Goal: Find specific page/section: Find specific page/section

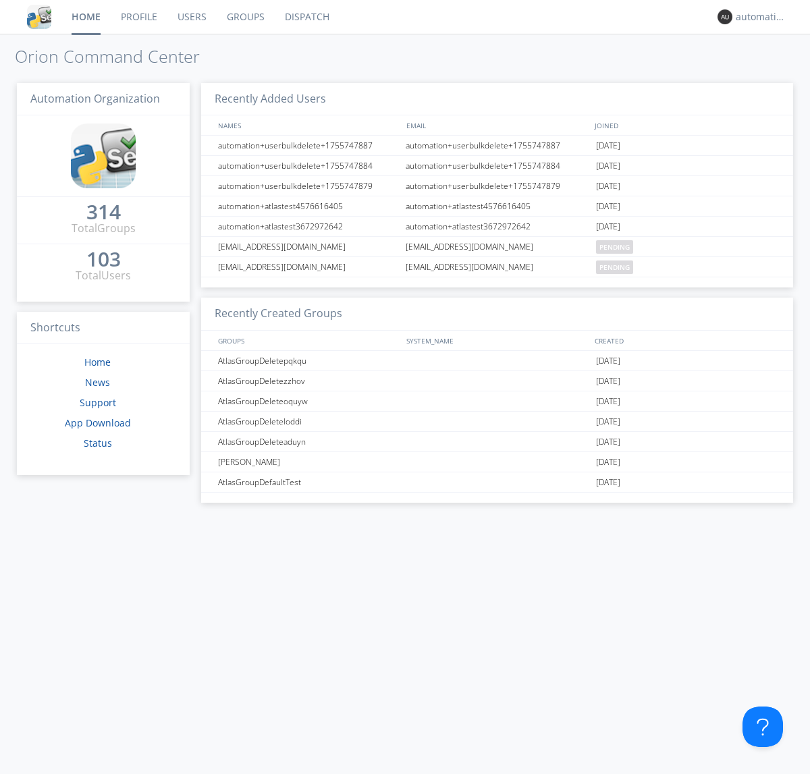
click at [306, 17] on link "Dispatch" at bounding box center [307, 17] width 65 height 34
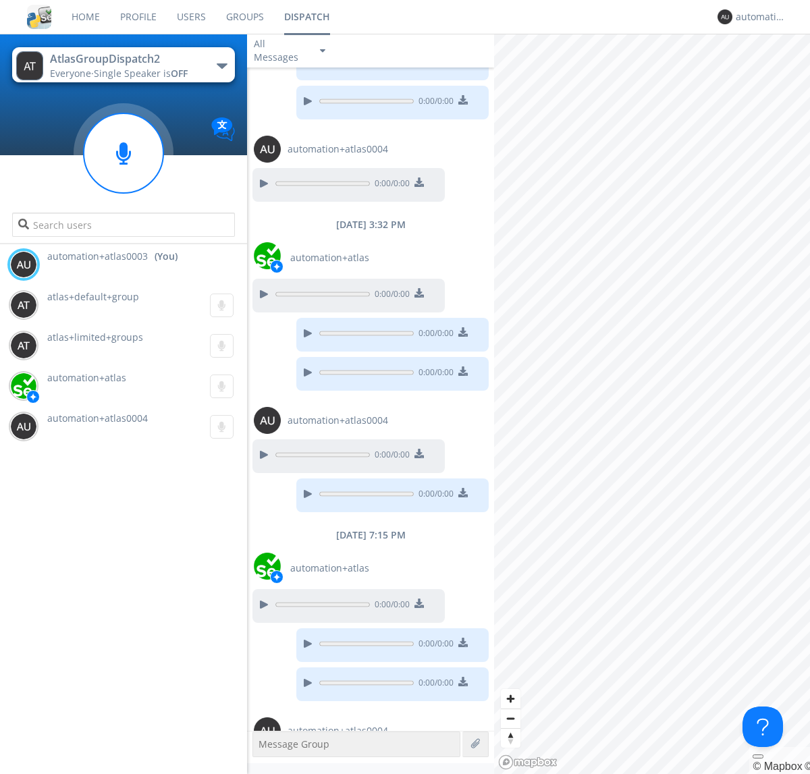
scroll to position [323, 0]
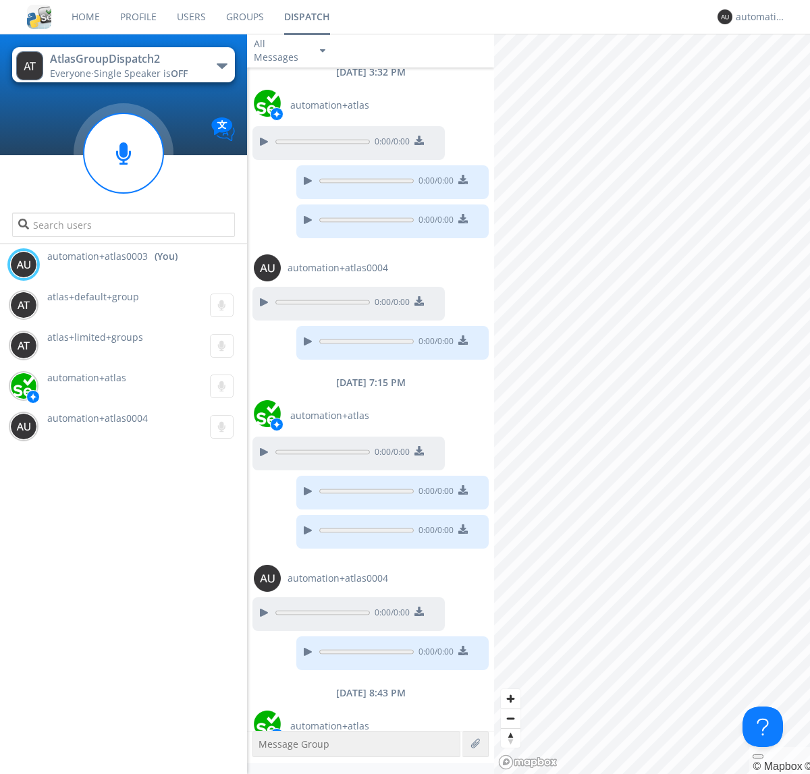
click at [221, 65] on div "button" at bounding box center [222, 65] width 11 height 5
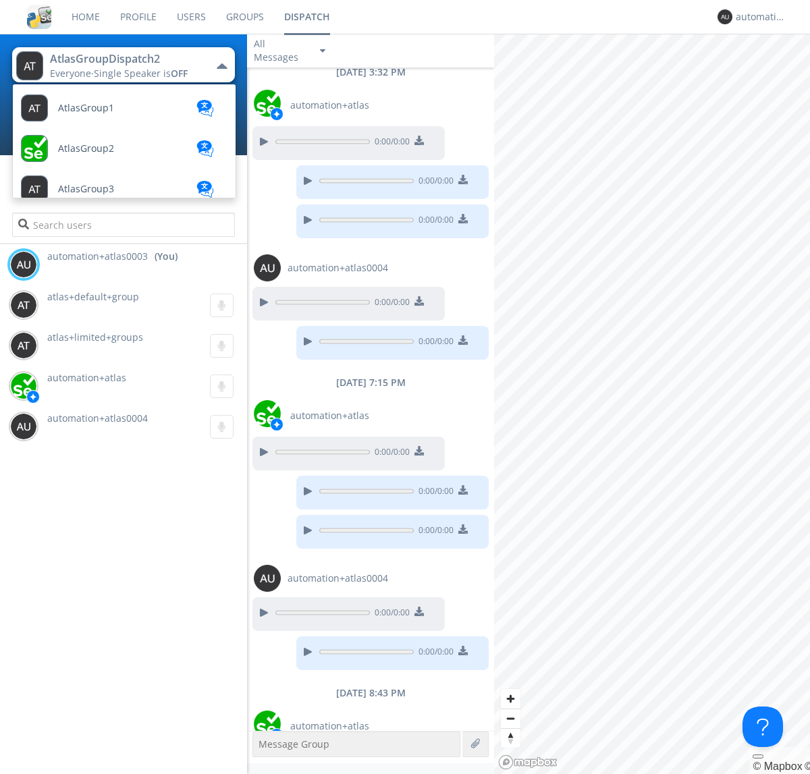
click at [102, 113] on span "AtlasGroupDispatch" at bounding box center [86, 108] width 56 height 10
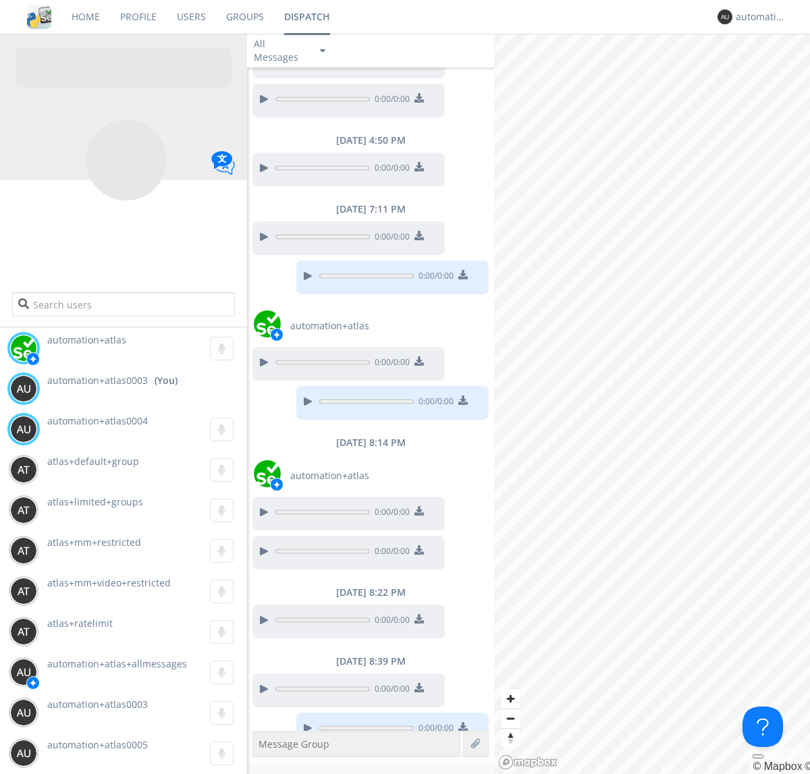
scroll to position [609, 0]
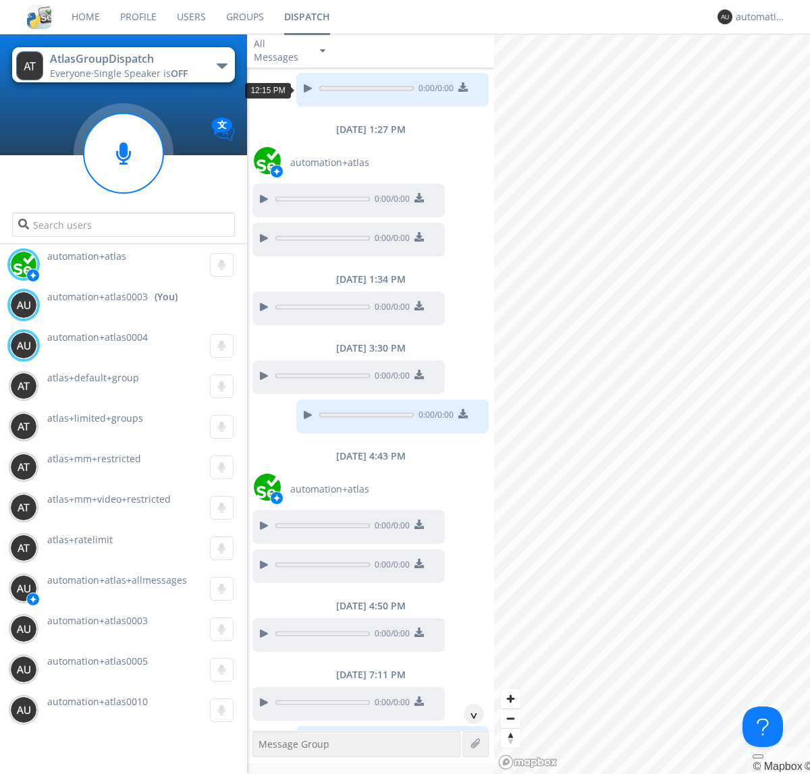
scroll to position [92, 0]
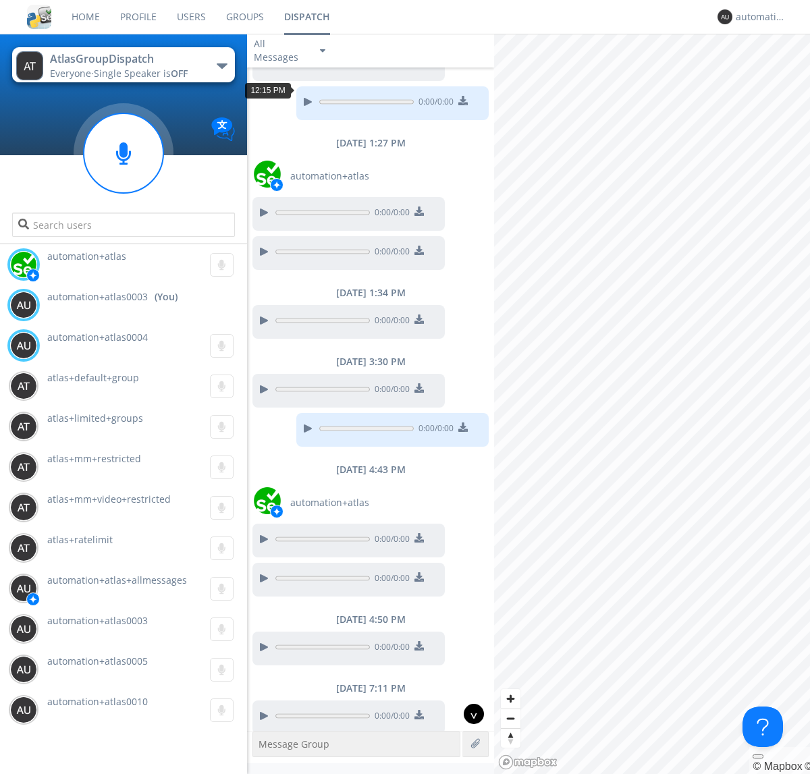
click at [468, 714] on div "^" at bounding box center [474, 714] width 20 height 20
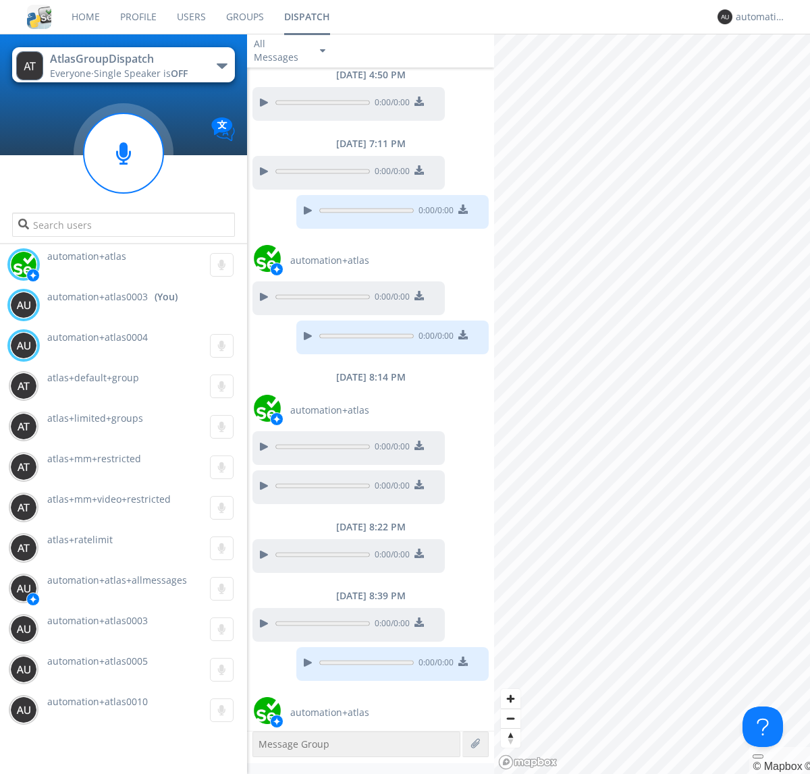
scroll to position [677, 0]
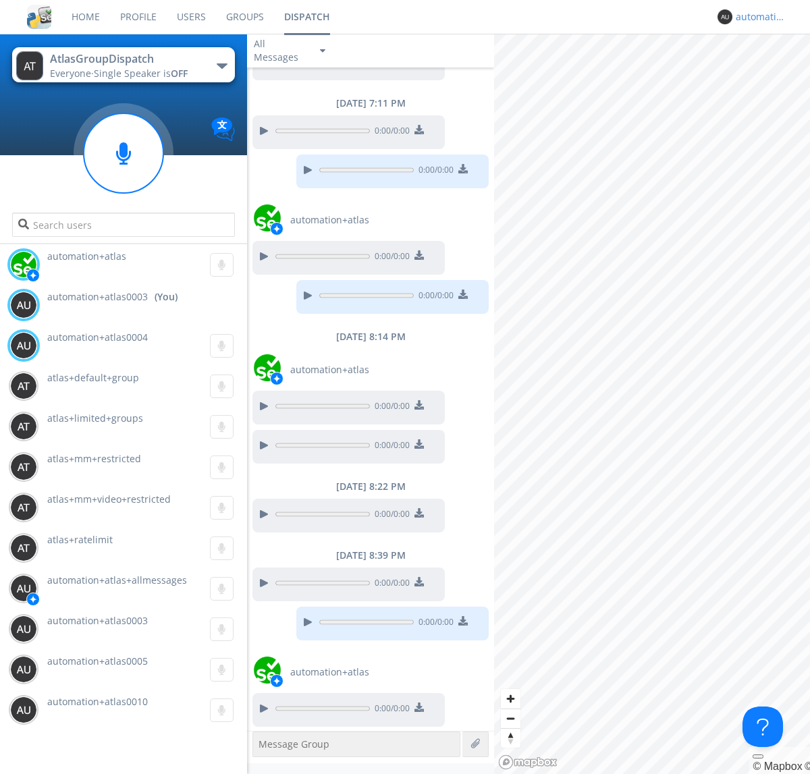
click at [757, 17] on div "automation+atlas0003" at bounding box center [761, 16] width 51 height 13
